Goal: Task Accomplishment & Management: Use online tool/utility

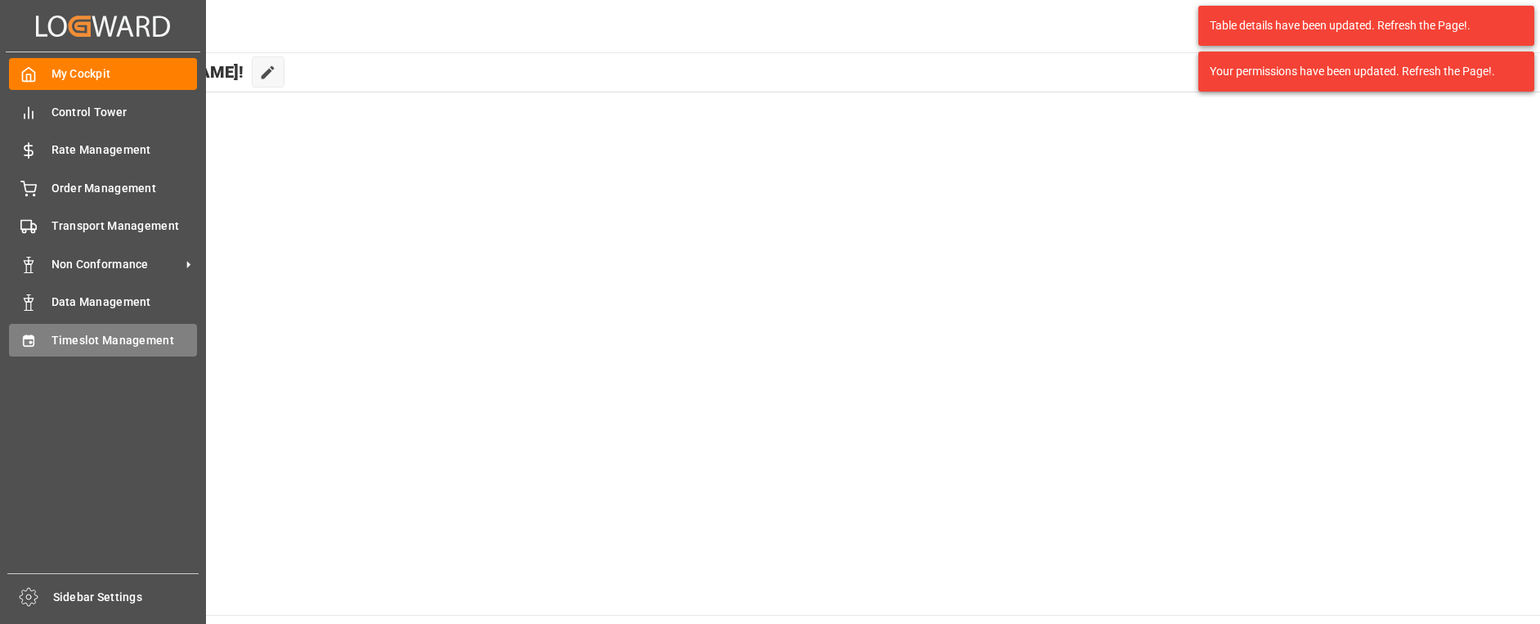
click at [51, 335] on span "Timeslot Management" at bounding box center [124, 340] width 146 height 17
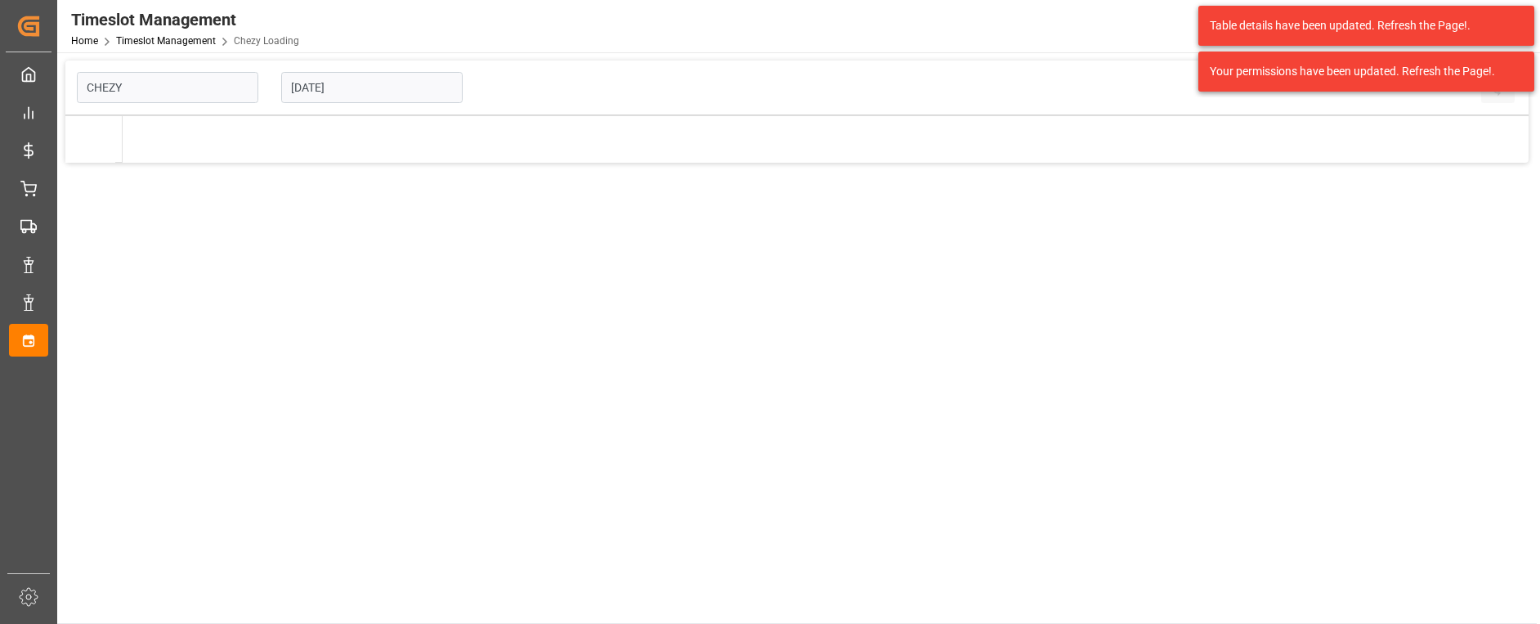
type input "Chezy Loading"
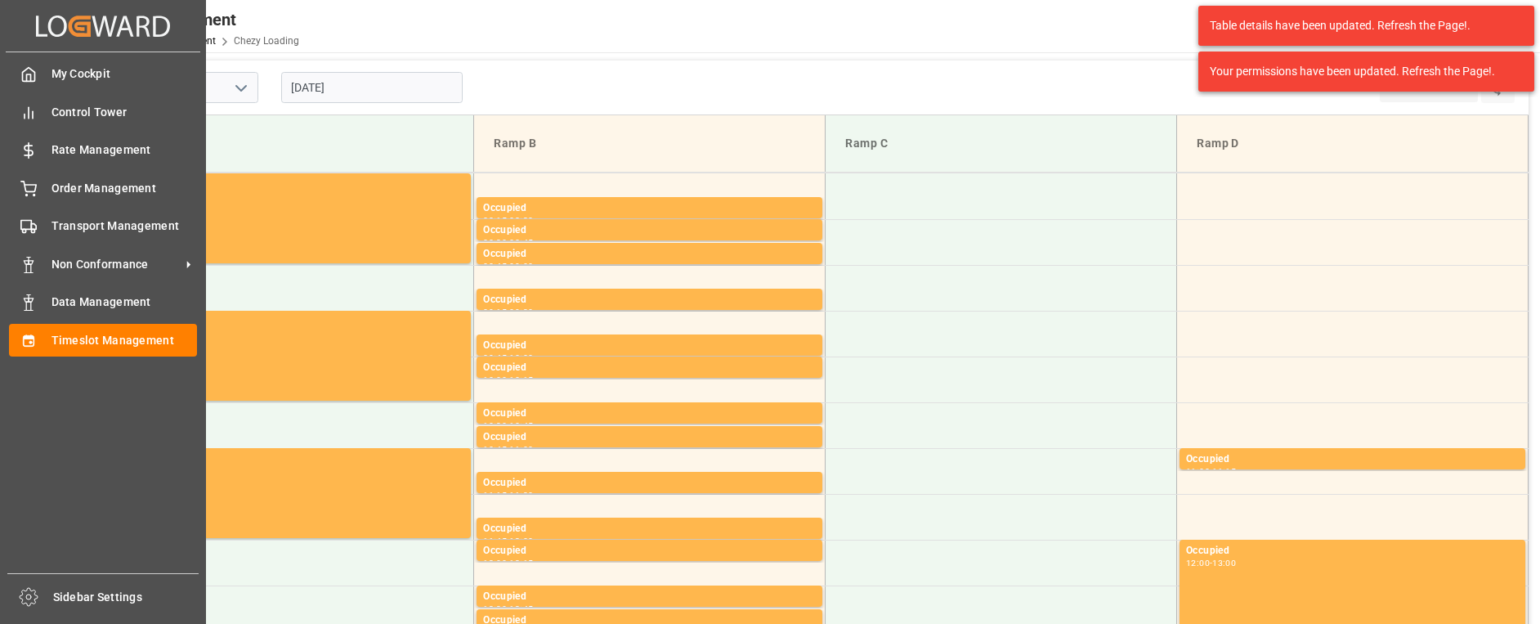
click at [47, 204] on div "My Cockpit My Cockpit Control Tower Control Tower Rate Management Rate Manageme…" at bounding box center [103, 312] width 194 height 521
click at [78, 242] on div "Transport Management Transport Management" at bounding box center [103, 226] width 188 height 32
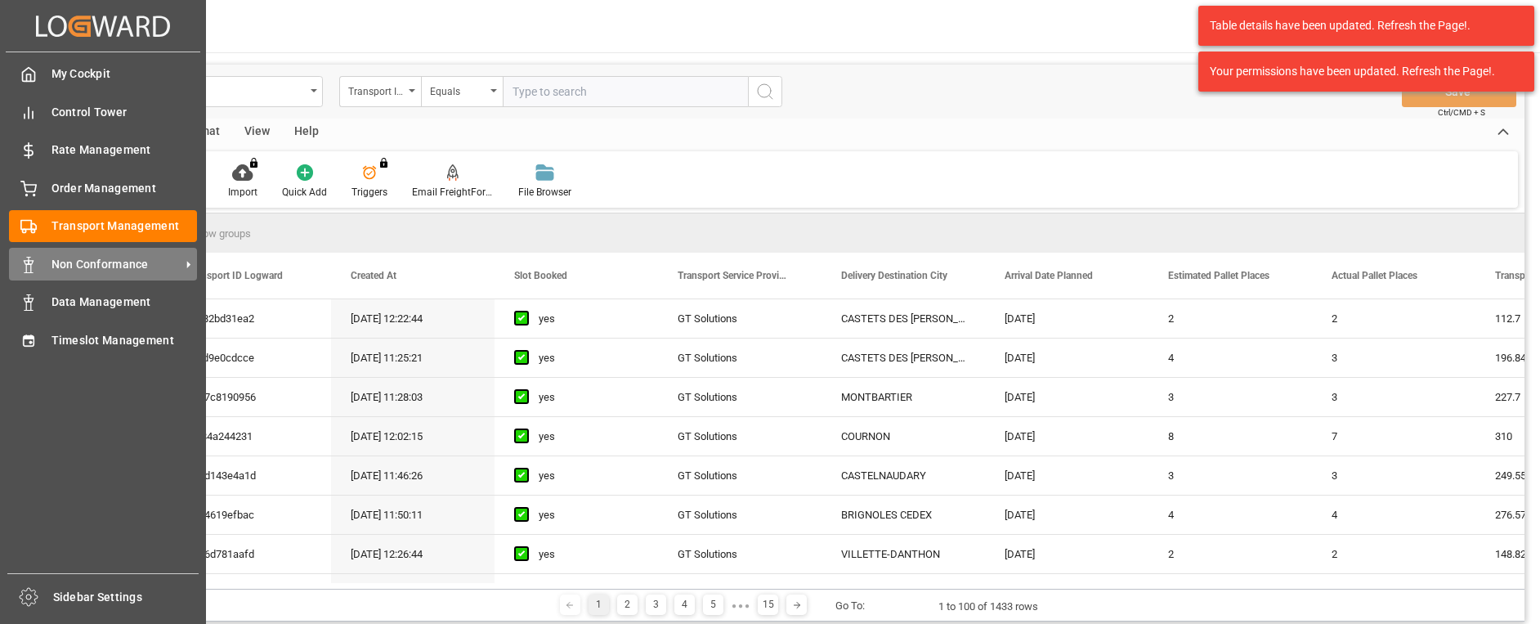
click at [118, 257] on span "Non Conformance" at bounding box center [115, 264] width 129 height 17
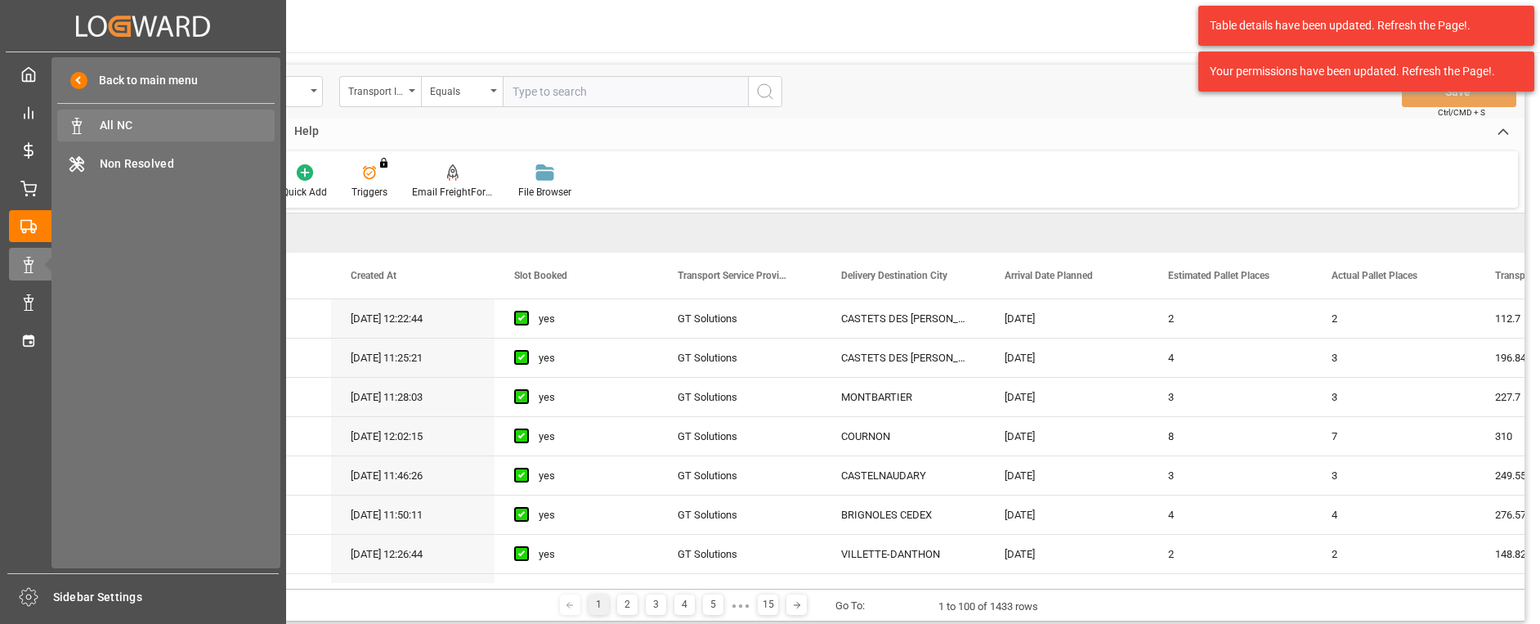
click at [157, 127] on span "All NC" at bounding box center [188, 125] width 176 height 17
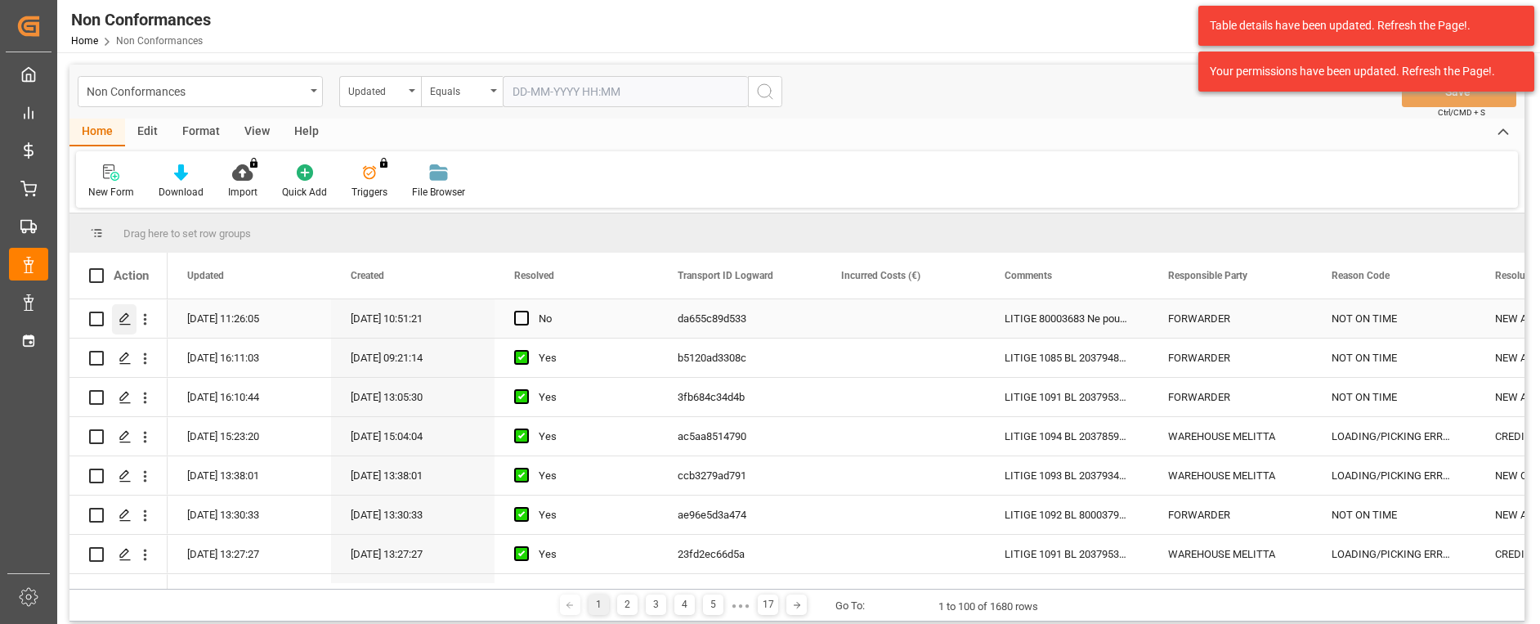
click at [132, 320] on div "Press SPACE to select this row." at bounding box center [124, 319] width 25 height 30
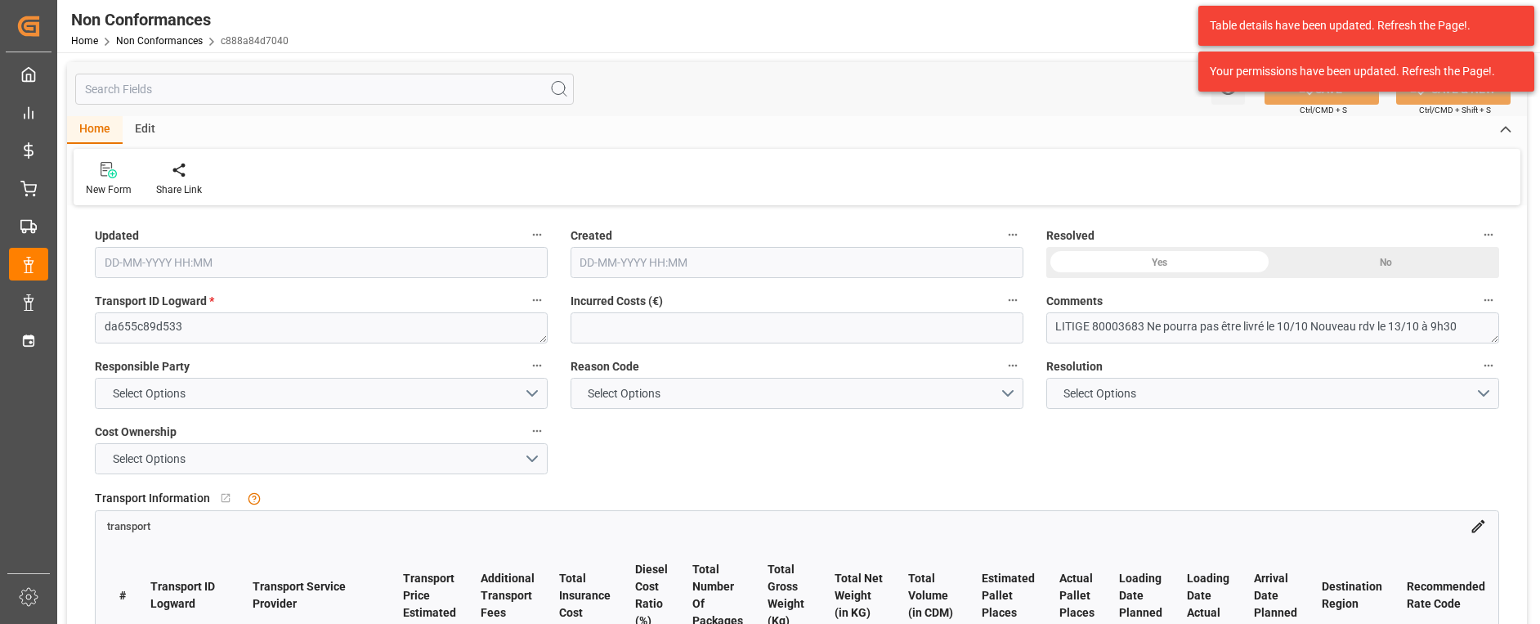
type input "[DATE] 09:26"
type input "[DATE] 08:51"
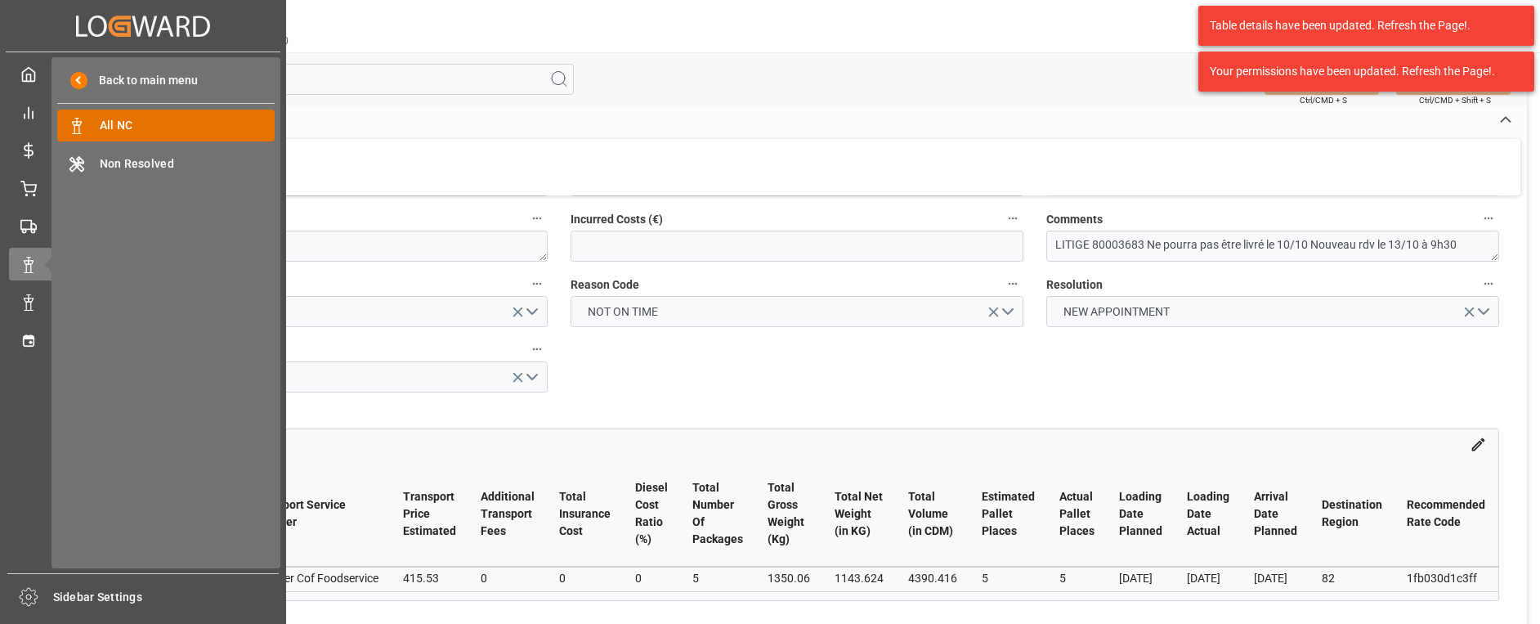
click at [157, 122] on span "All NC" at bounding box center [188, 125] width 176 height 17
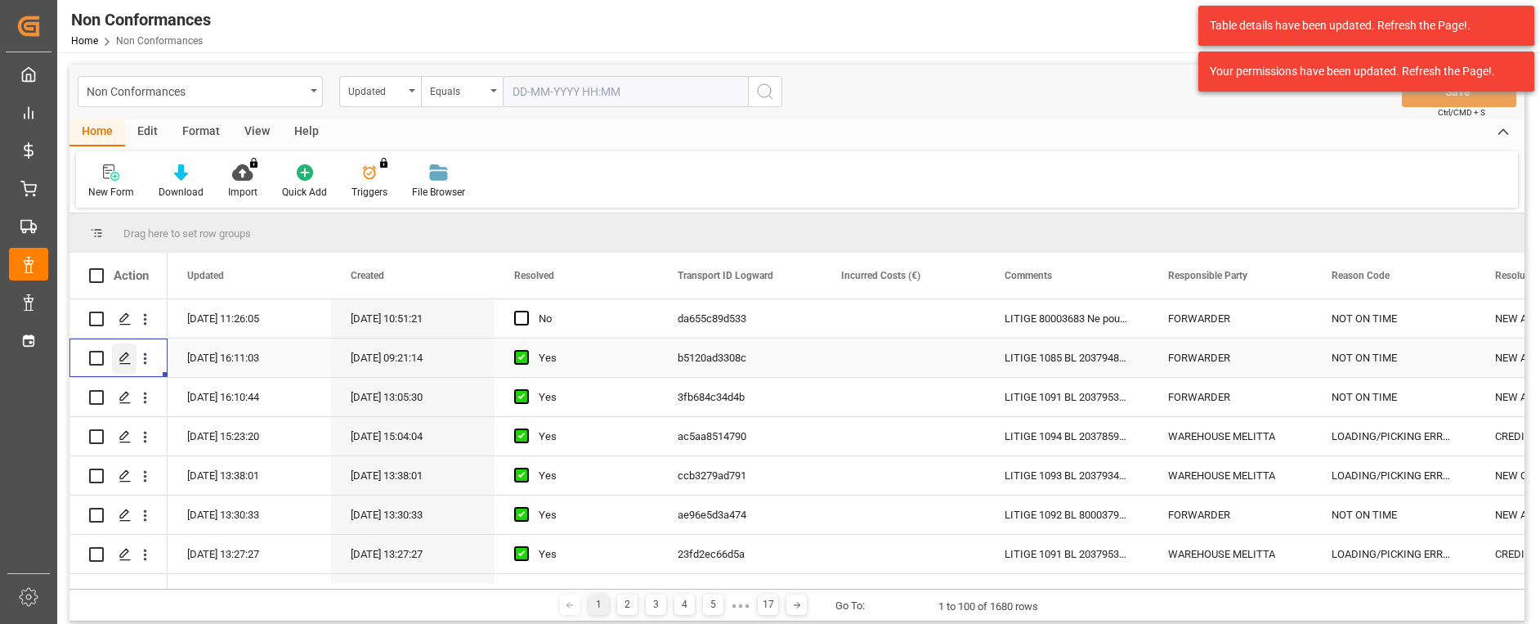
click at [124, 356] on icon "Press SPACE to select this row." at bounding box center [124, 357] width 13 height 13
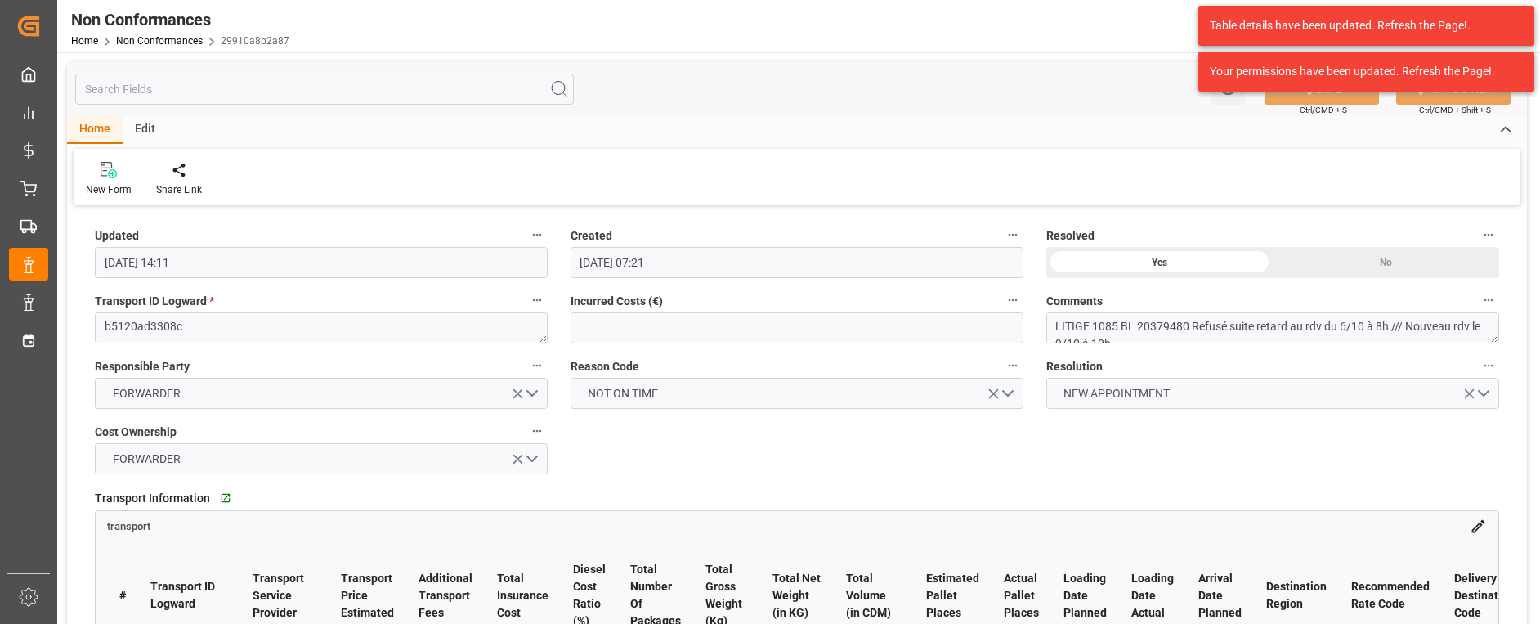
scroll to position [82, 0]
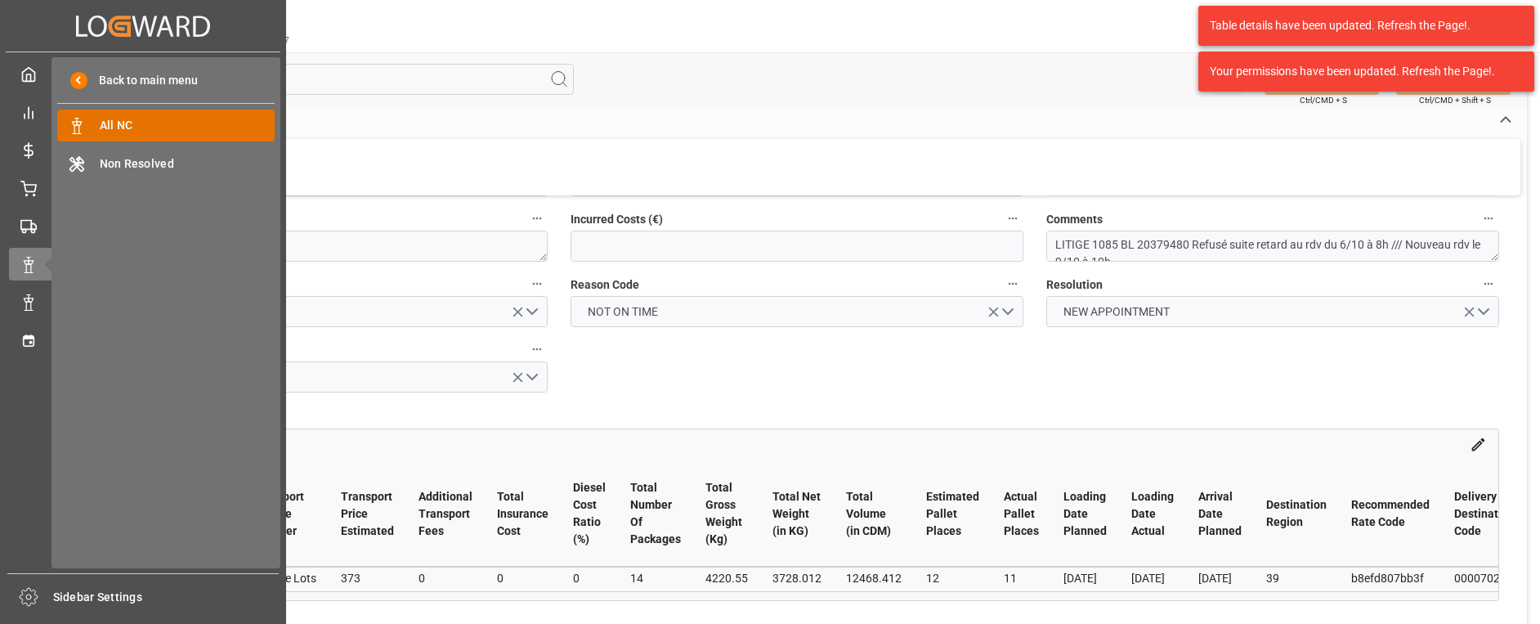
click at [139, 120] on span "All NC" at bounding box center [188, 125] width 176 height 17
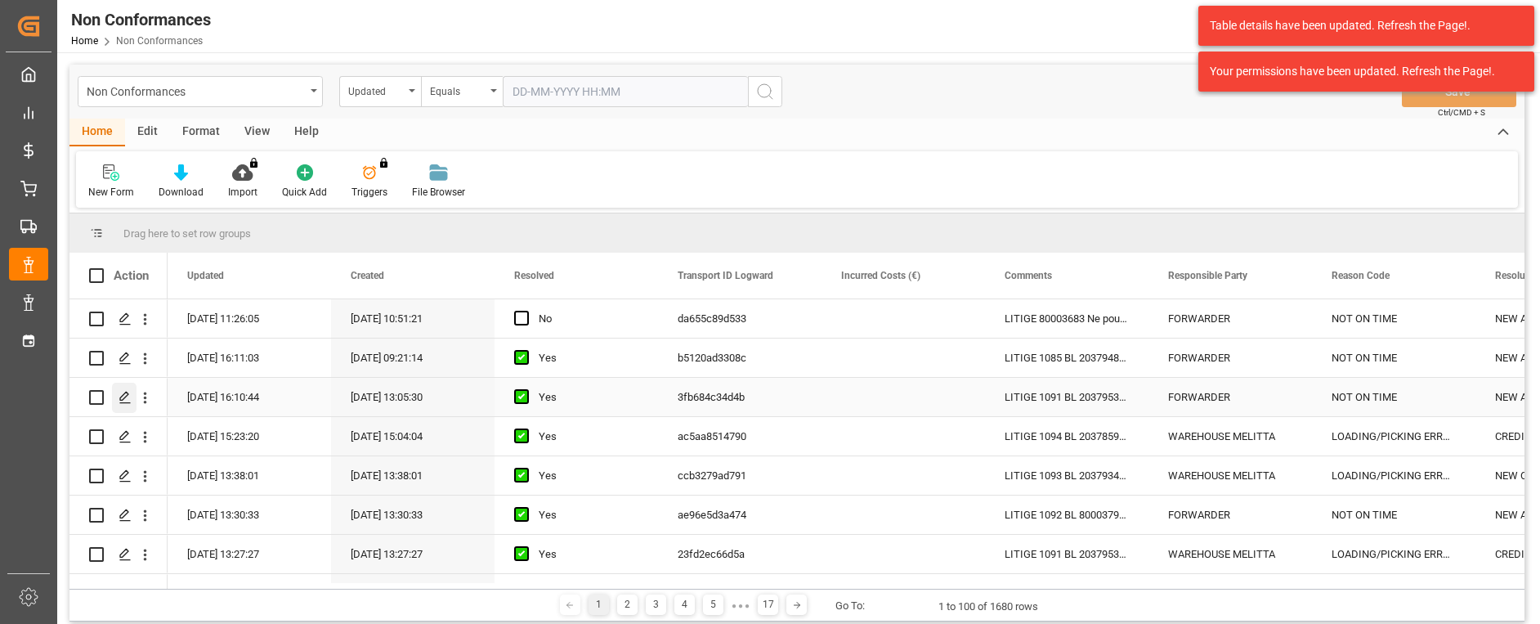
click at [126, 401] on icon "Press SPACE to select this row." at bounding box center [124, 397] width 13 height 13
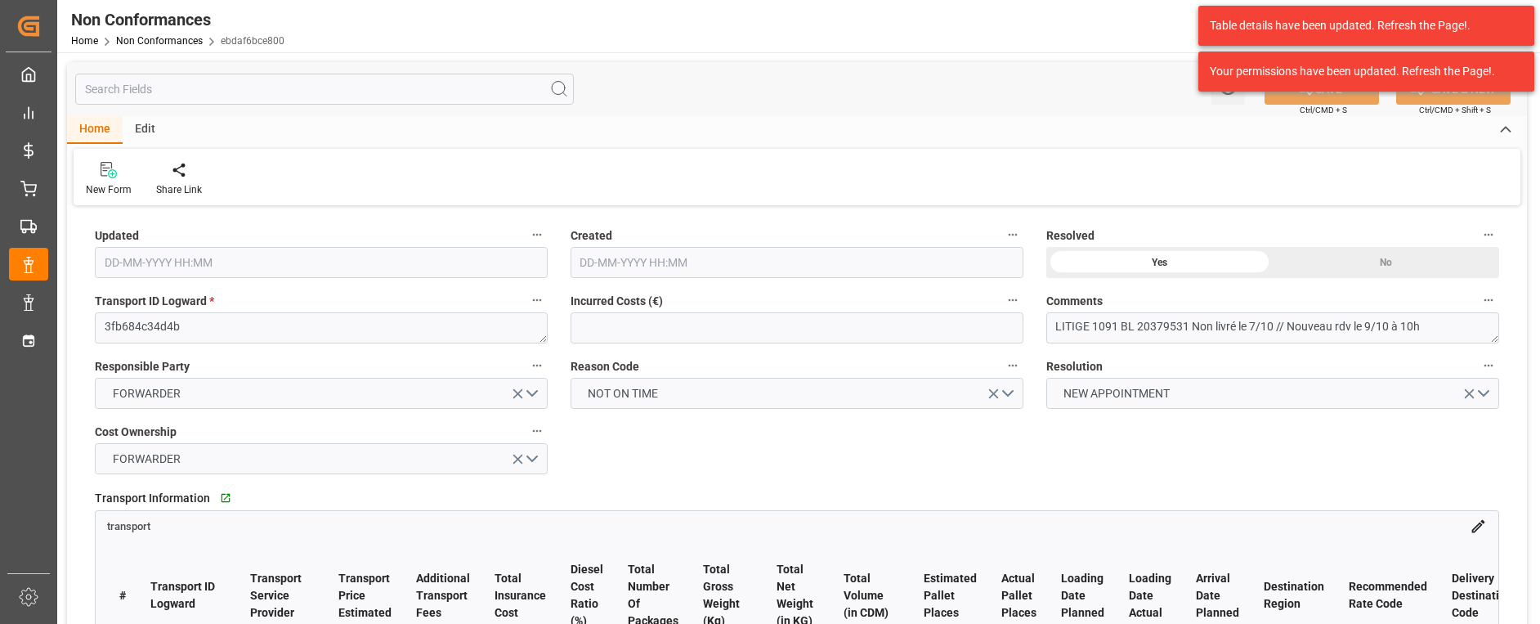
type input "[DATE] 14:10"
type input "[DATE] 11:05"
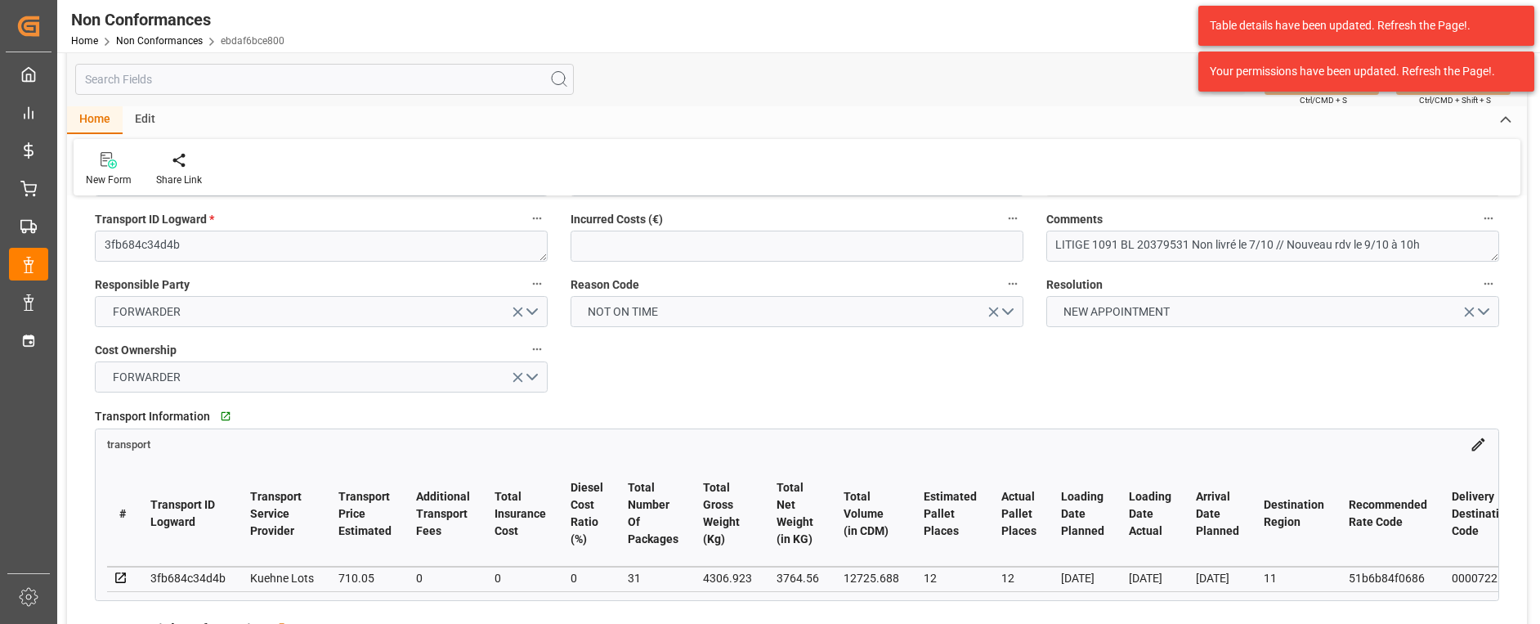
scroll to position [0, 643]
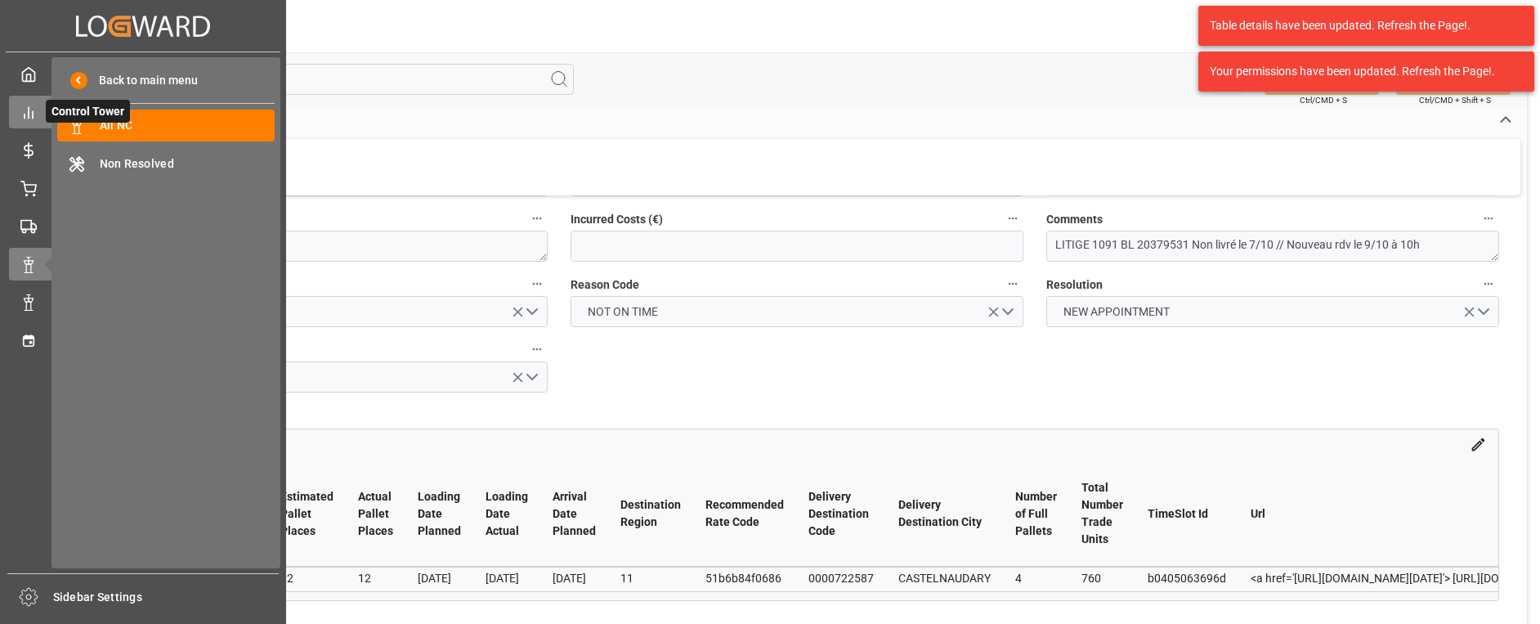
click at [32, 124] on div "Control Tower Control Tower" at bounding box center [143, 112] width 268 height 32
